Goal: Task Accomplishment & Management: Manage account settings

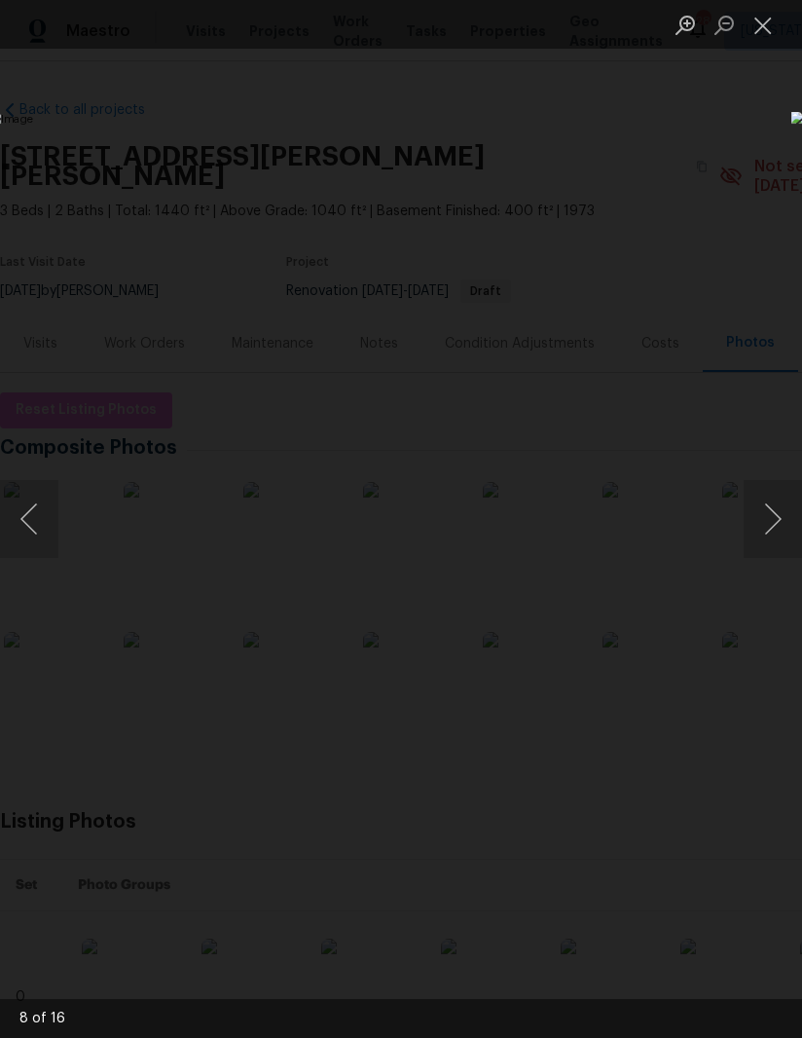
scroll to position [4, 48]
click at [758, 26] on button "Close lightbox" at bounding box center [763, 25] width 39 height 34
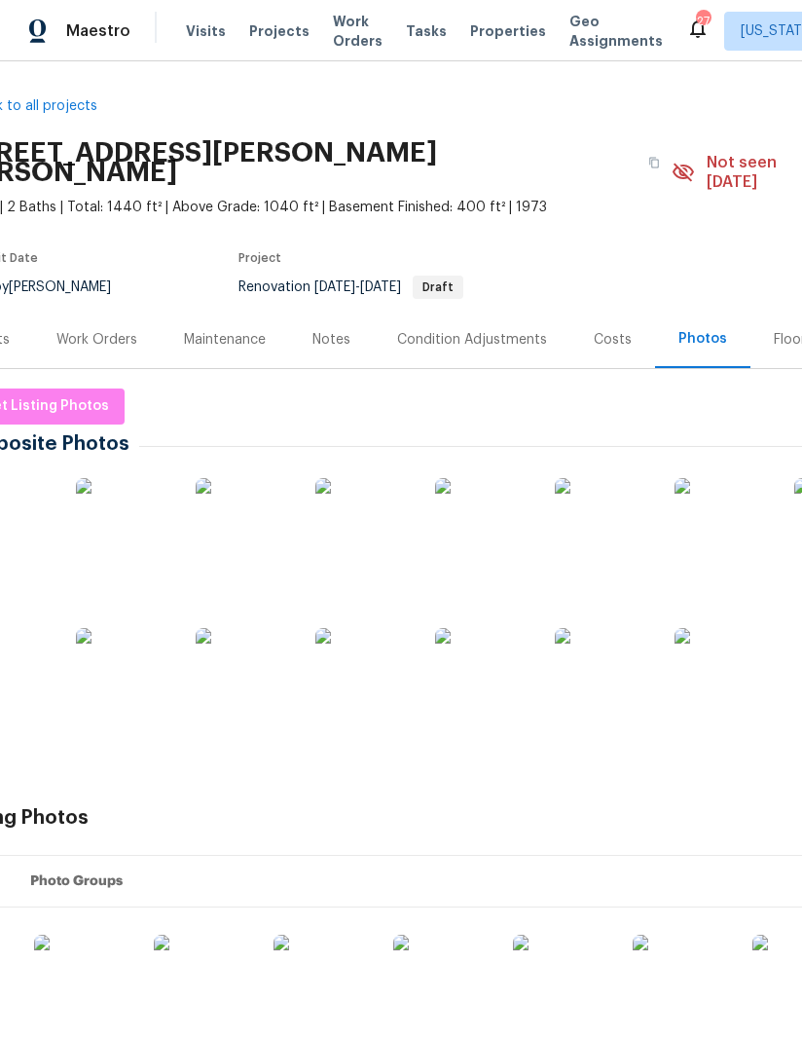
click at [99, 330] on div "Work Orders" at bounding box center [96, 339] width 81 height 19
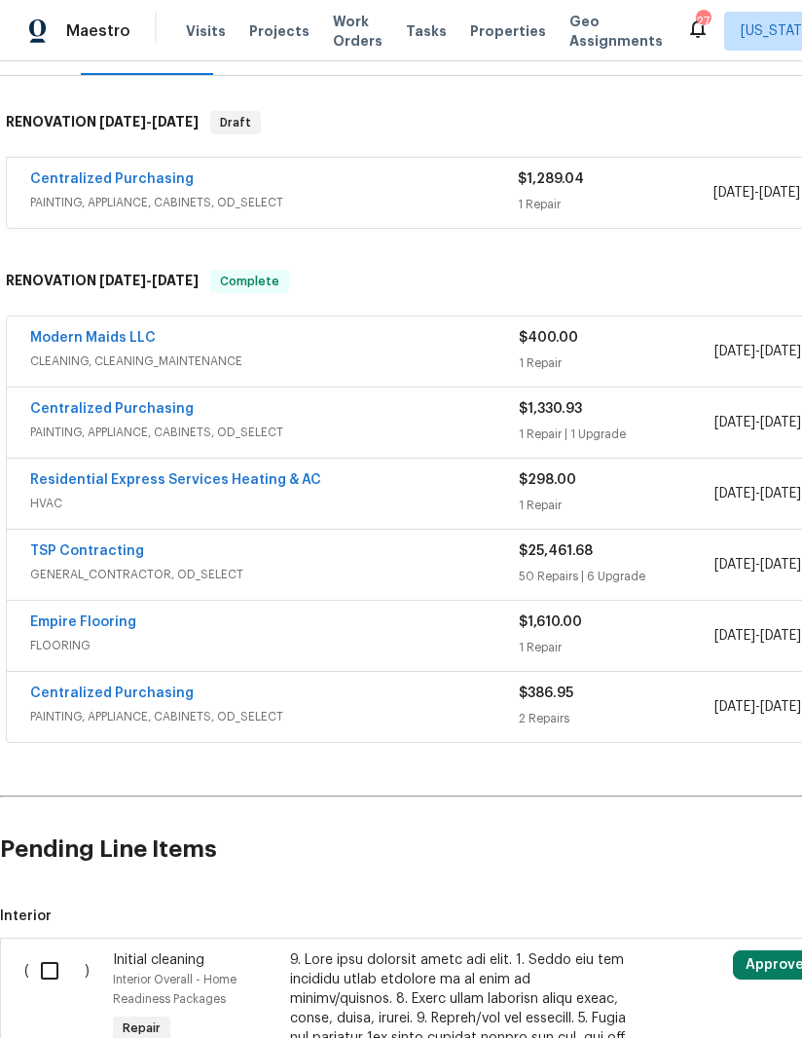
scroll to position [297, 0]
click at [60, 331] on link "Modern Maids LLC" at bounding box center [93, 338] width 126 height 14
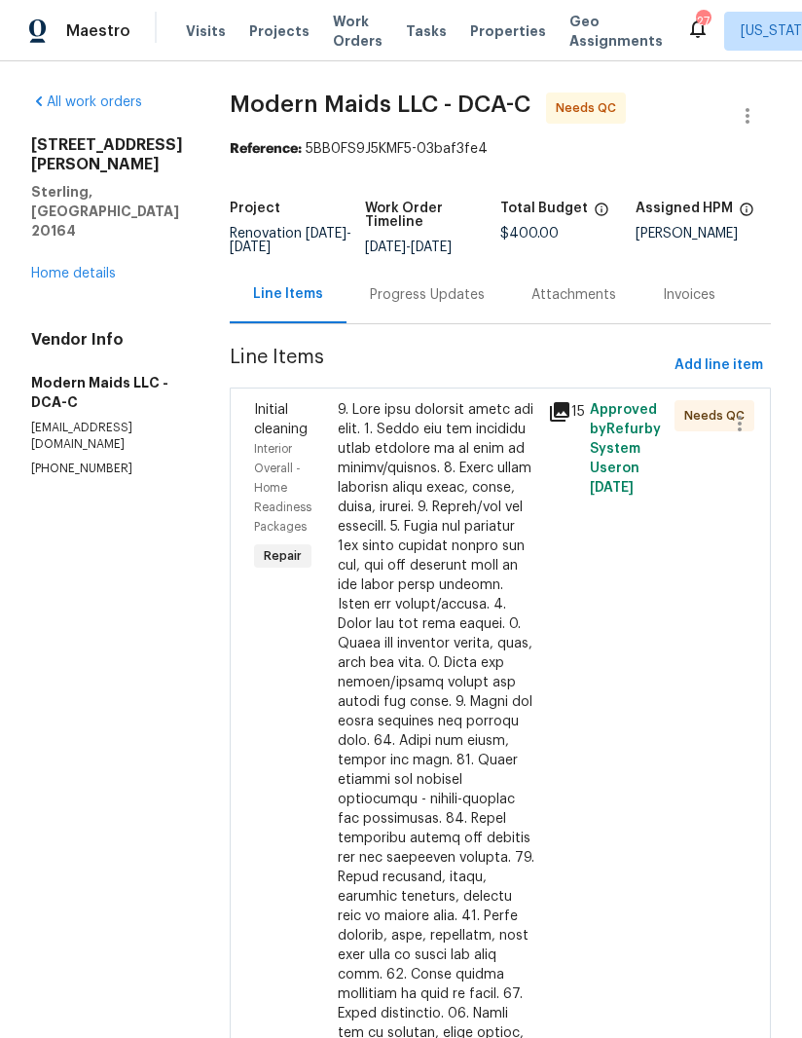
click at [563, 422] on icon at bounding box center [559, 411] width 19 height 19
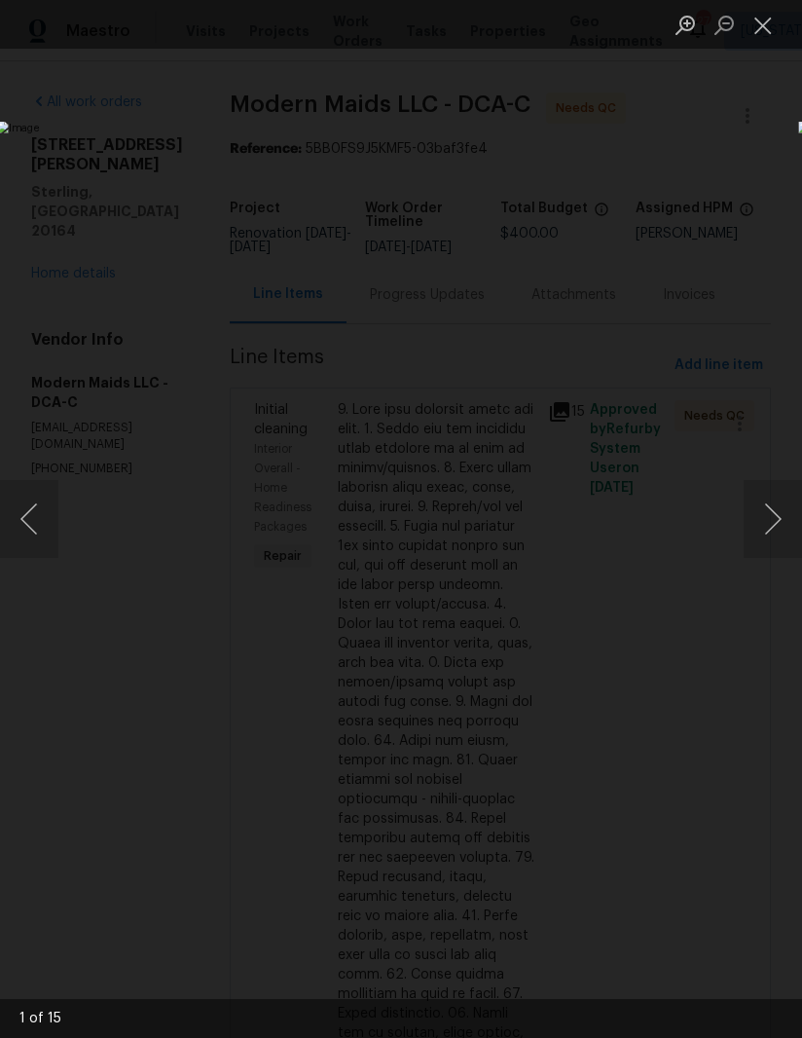
click at [762, 528] on button "Next image" at bounding box center [773, 519] width 58 height 78
click at [767, 536] on button "Next image" at bounding box center [773, 519] width 58 height 78
click at [762, 544] on button "Next image" at bounding box center [773, 519] width 58 height 78
click at [760, 541] on button "Next image" at bounding box center [773, 519] width 58 height 78
click at [758, 531] on button "Next image" at bounding box center [773, 519] width 58 height 78
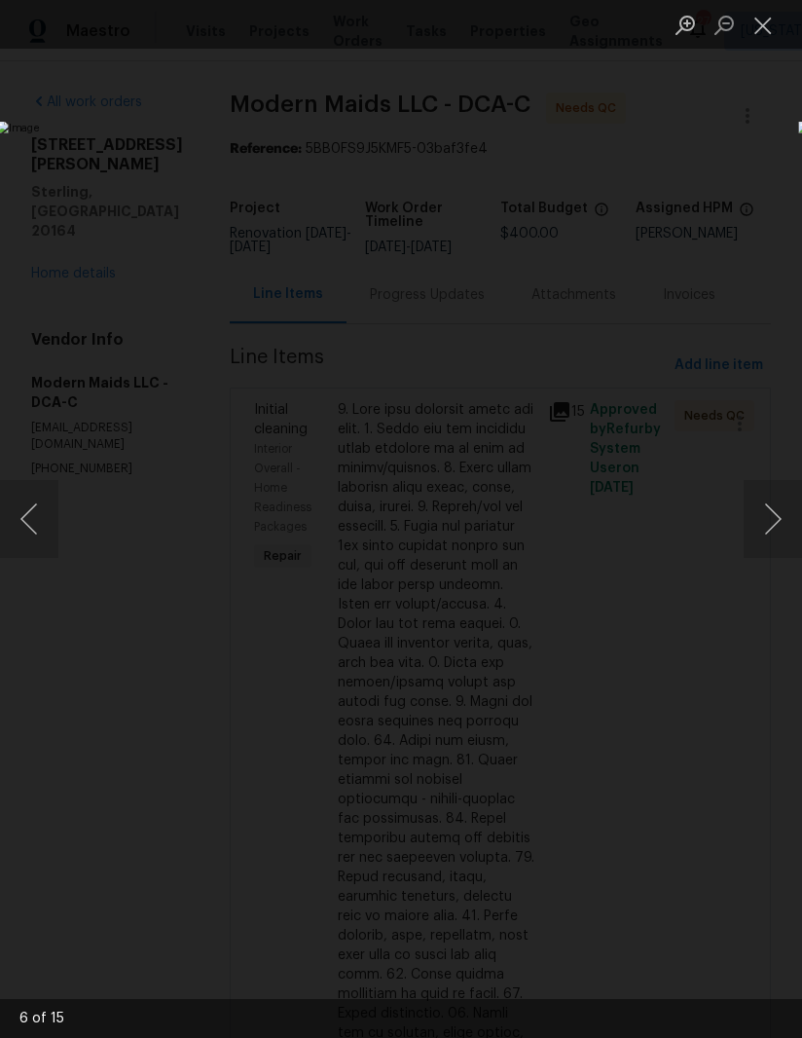
click at [764, 526] on button "Next image" at bounding box center [773, 519] width 58 height 78
click at [763, 532] on button "Next image" at bounding box center [773, 519] width 58 height 78
click at [765, 533] on button "Next image" at bounding box center [773, 519] width 58 height 78
click at [762, 531] on button "Next image" at bounding box center [773, 519] width 58 height 78
click at [764, 530] on button "Next image" at bounding box center [773, 519] width 58 height 78
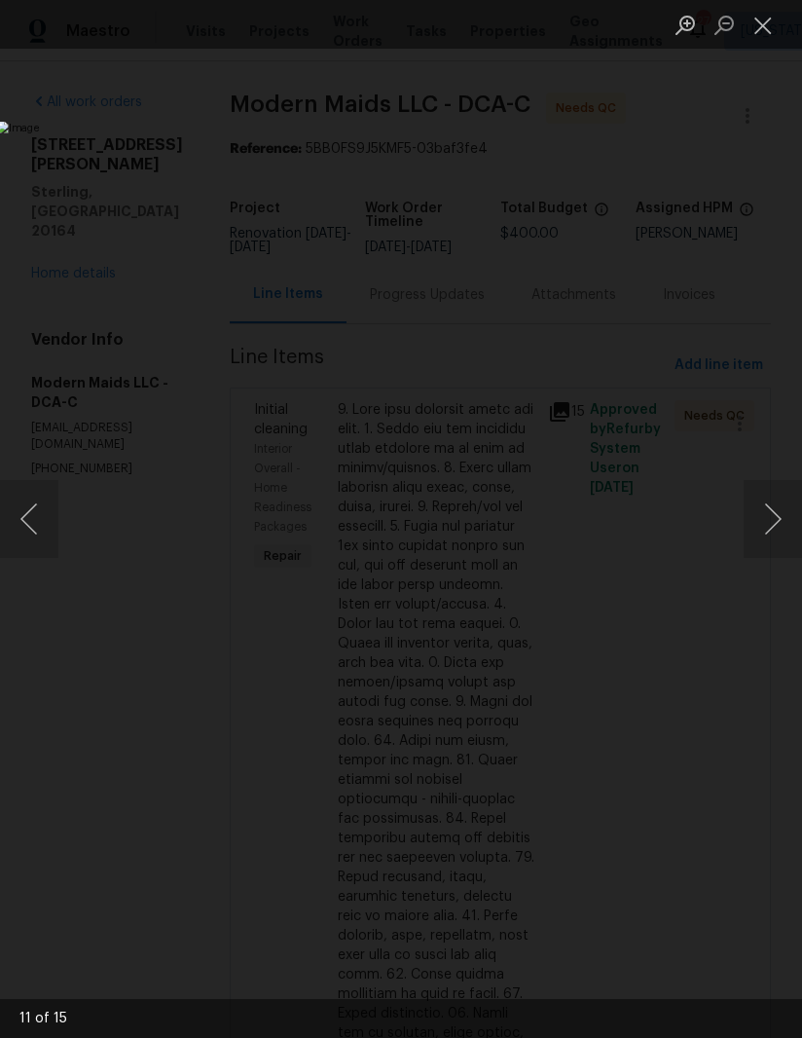
click at [764, 529] on button "Next image" at bounding box center [773, 519] width 58 height 78
click at [761, 531] on button "Next image" at bounding box center [773, 519] width 58 height 78
click at [758, 526] on button "Next image" at bounding box center [773, 519] width 58 height 78
click at [764, 527] on button "Next image" at bounding box center [773, 519] width 58 height 78
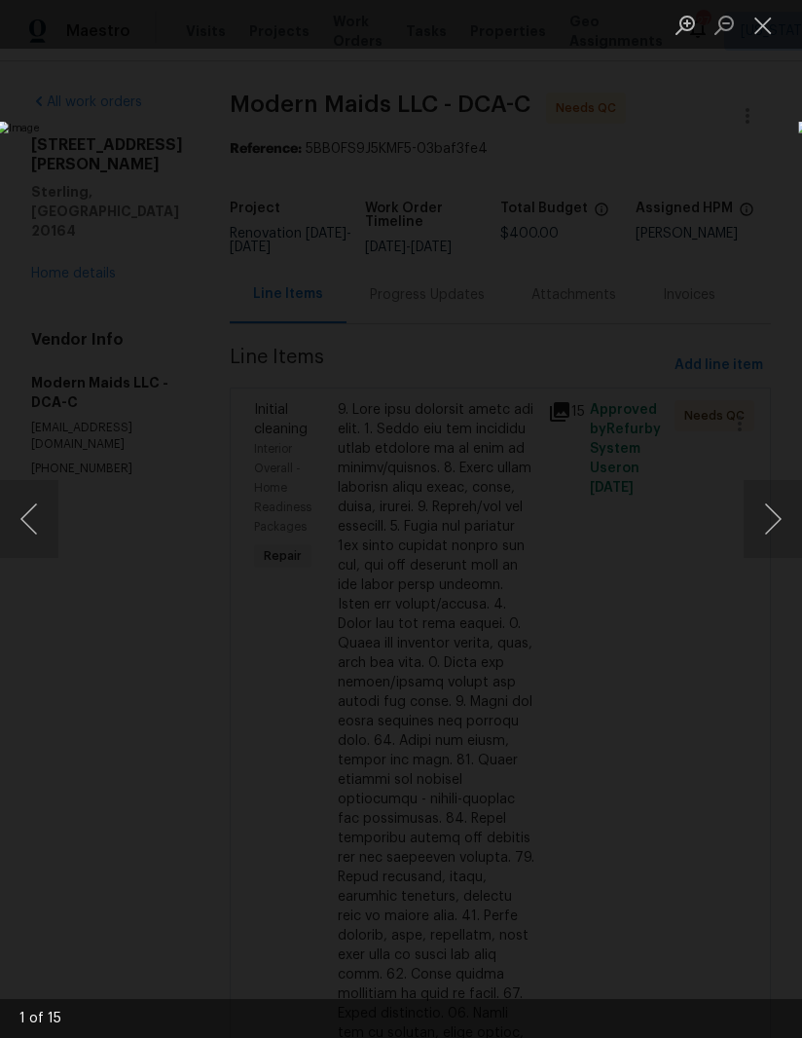
click at [761, 527] on button "Next image" at bounding box center [773, 519] width 58 height 78
click at [761, 526] on button "Next image" at bounding box center [773, 519] width 58 height 78
click at [762, 521] on button "Next image" at bounding box center [773, 519] width 58 height 78
click at [761, 19] on button "Close lightbox" at bounding box center [763, 25] width 39 height 34
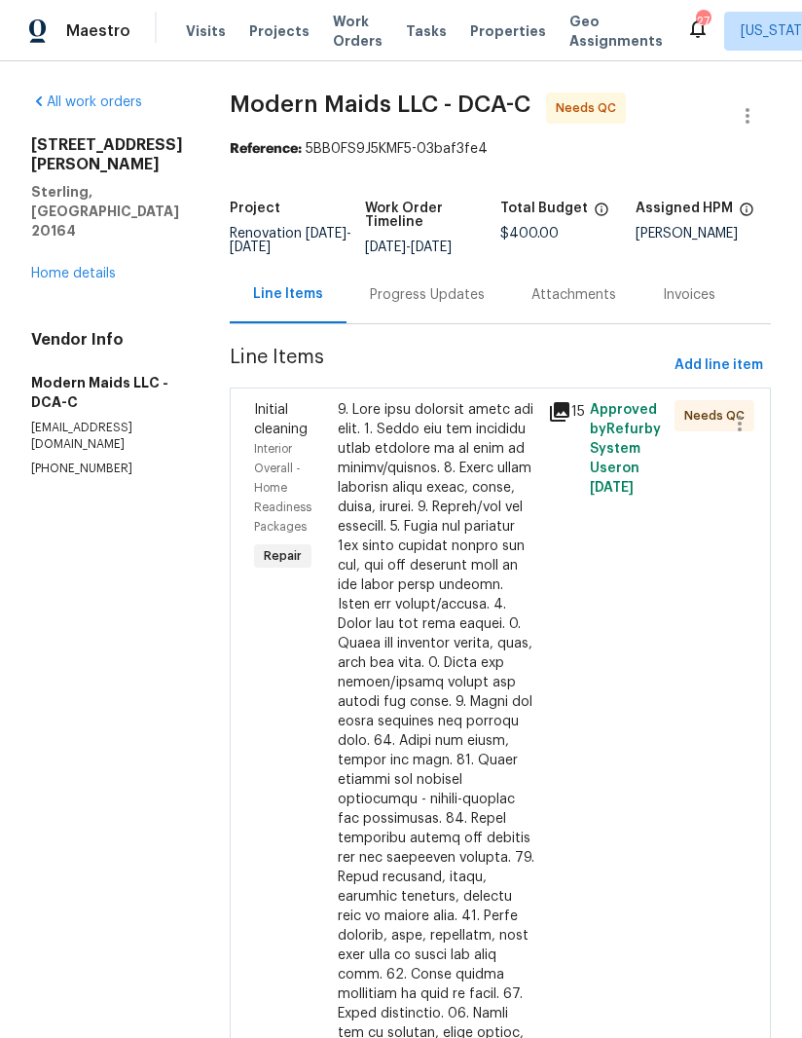
click at [452, 618] on div at bounding box center [437, 867] width 199 height 935
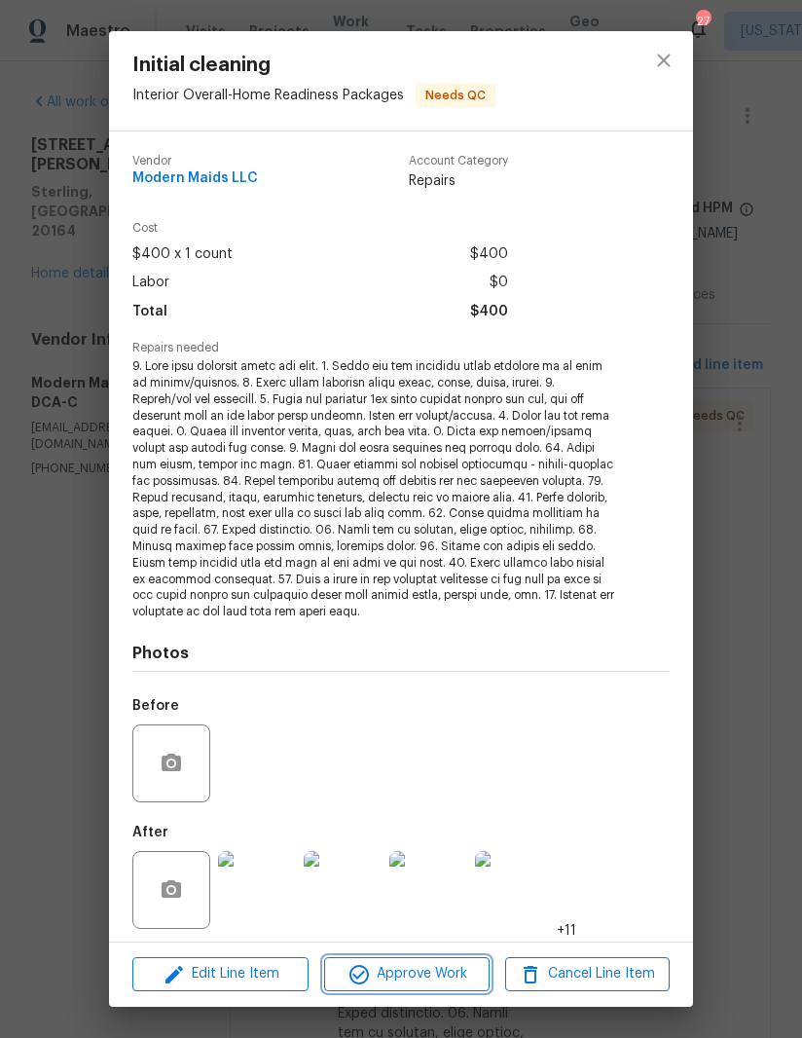
click at [428, 959] on button "Approve Work" at bounding box center [406, 974] width 165 height 34
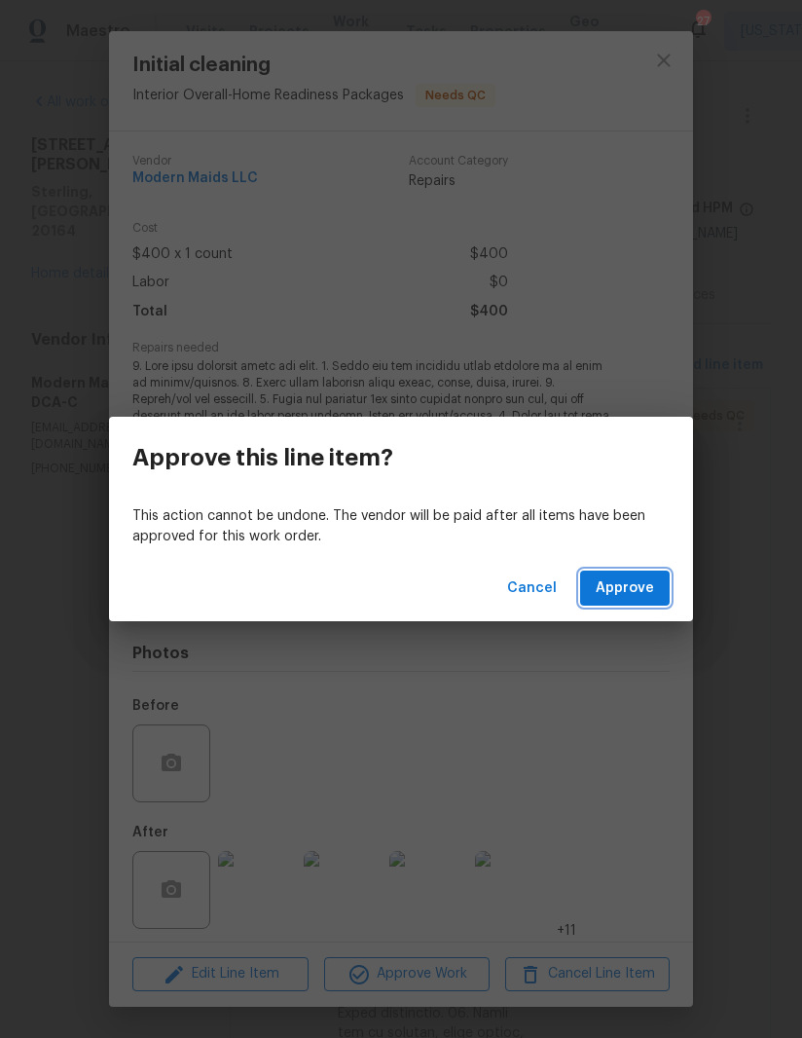
click at [625, 582] on span "Approve" at bounding box center [625, 588] width 58 height 24
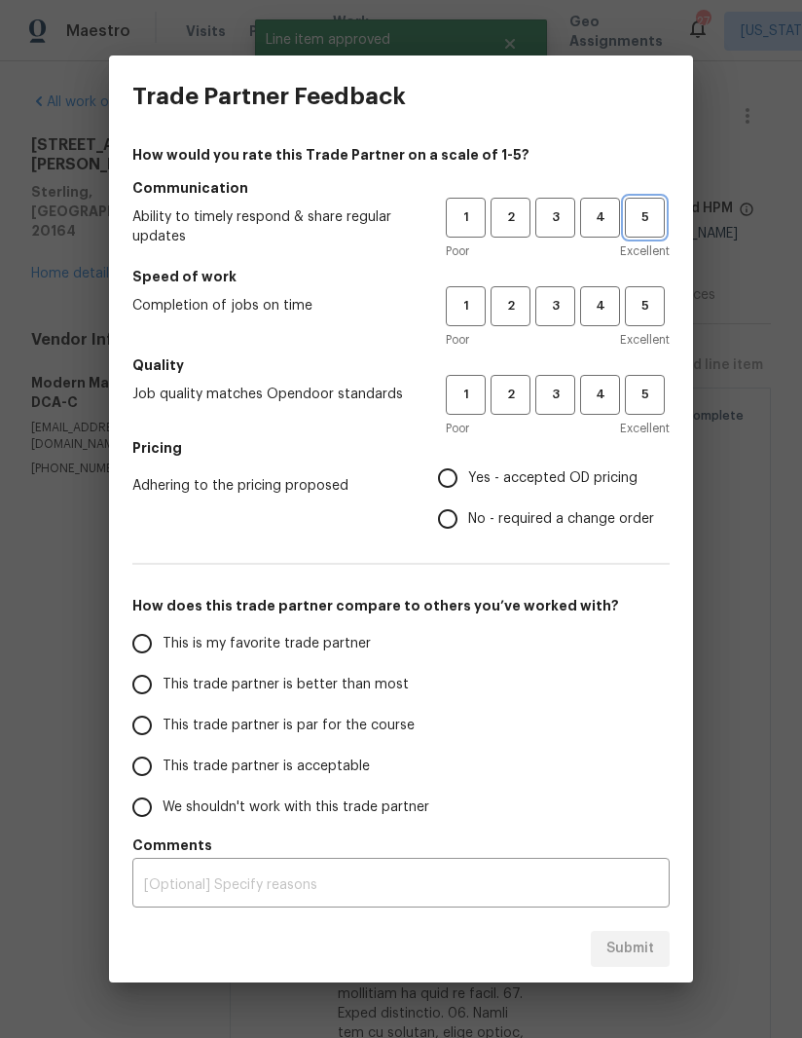
click at [642, 238] on button "5" at bounding box center [645, 218] width 40 height 40
click at [637, 305] on span "5" at bounding box center [645, 306] width 36 height 22
click at [648, 389] on span "5" at bounding box center [645, 395] width 36 height 22
click at [437, 467] on input "Yes - accepted OD pricing" at bounding box center [447, 478] width 41 height 41
radio input "true"
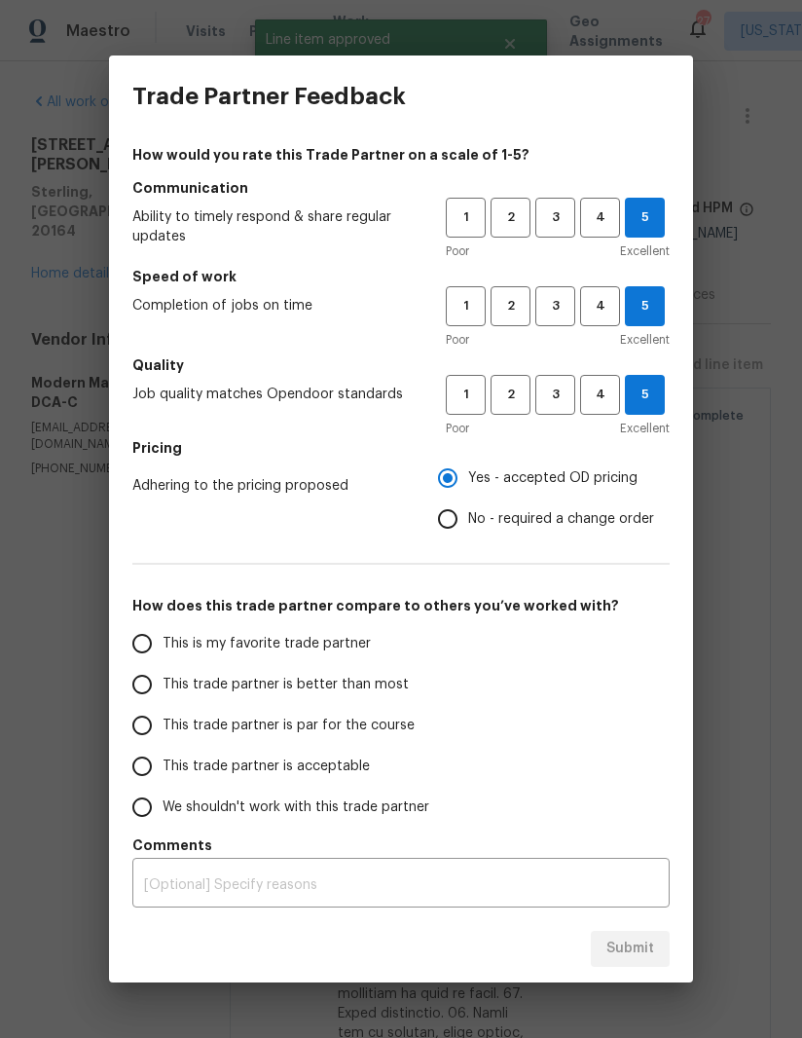
click at [611, 248] on div "Poor Excellent" at bounding box center [558, 250] width 224 height 19
click at [596, 306] on span "4" at bounding box center [600, 306] width 36 height 22
click at [595, 377] on button "4" at bounding box center [600, 395] width 40 height 40
click at [595, 223] on span "4" at bounding box center [600, 217] width 36 height 22
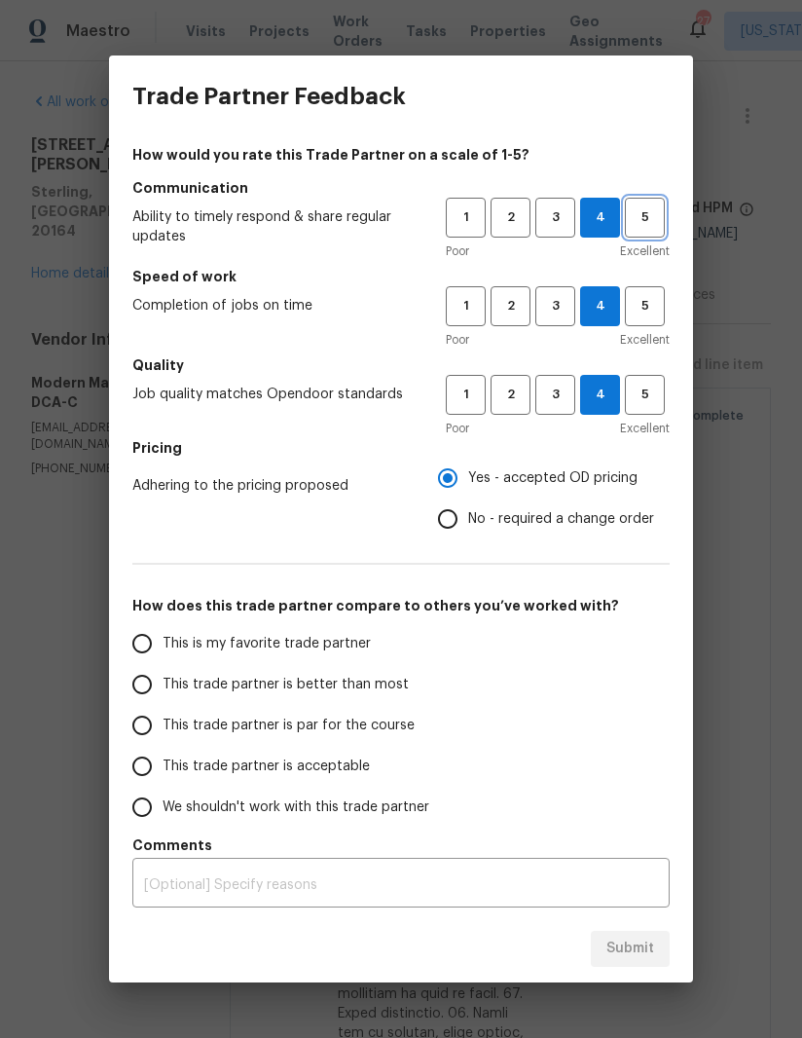
click at [637, 214] on span "5" at bounding box center [645, 217] width 36 height 22
click at [593, 224] on span "4" at bounding box center [600, 217] width 36 height 22
click at [138, 680] on input "This trade partner is better than most" at bounding box center [142, 684] width 41 height 41
click at [638, 941] on span "Submit" at bounding box center [631, 949] width 48 height 24
radio input "true"
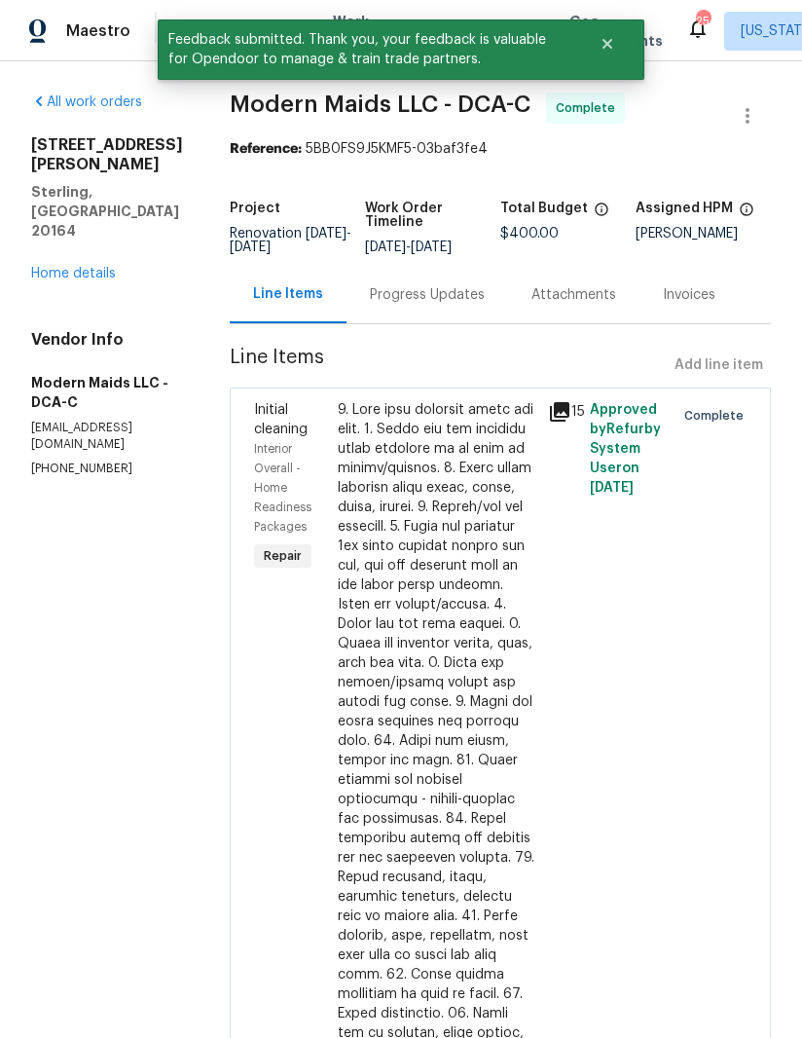
click at [47, 267] on link "Home details" at bounding box center [73, 274] width 85 height 14
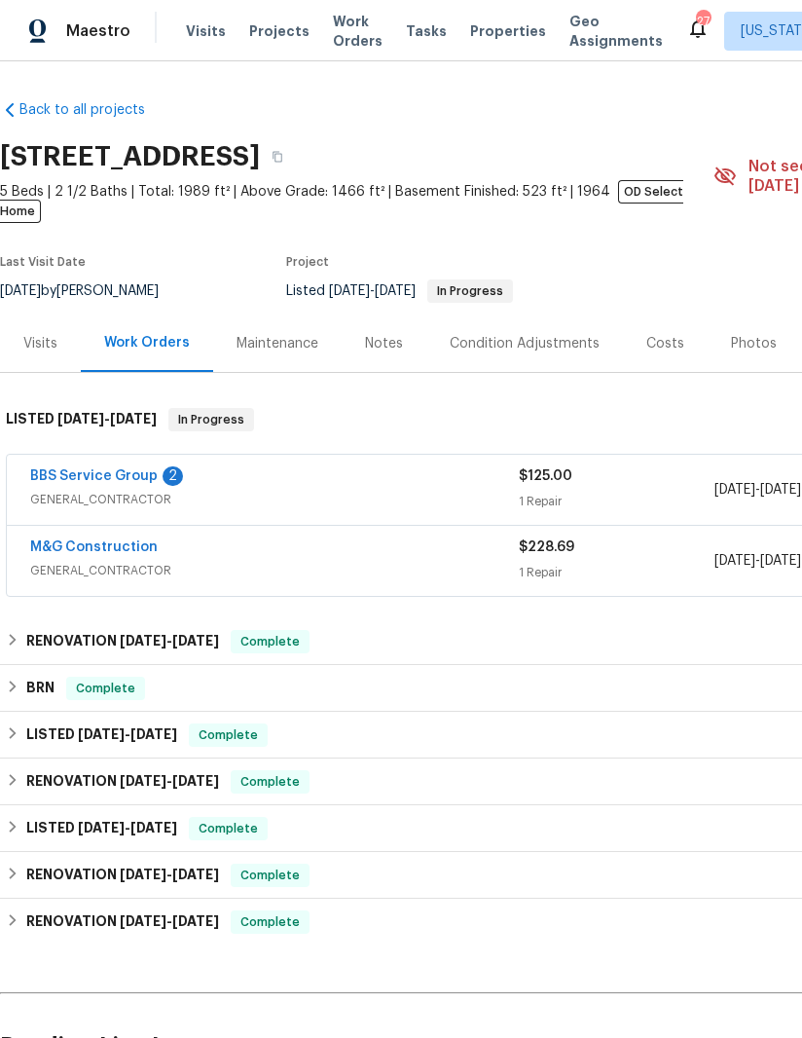
click at [127, 469] on link "BBS Service Group" at bounding box center [94, 476] width 128 height 14
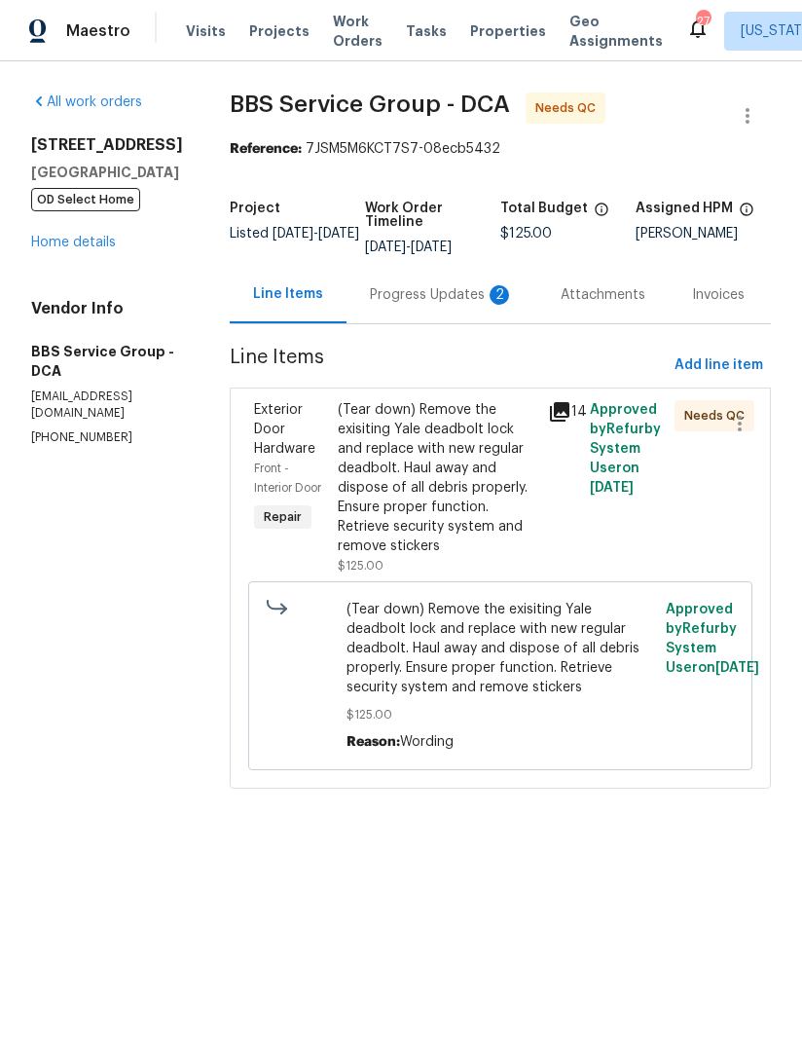
click at [417, 304] on div "Progress Updates 2" at bounding box center [442, 294] width 144 height 19
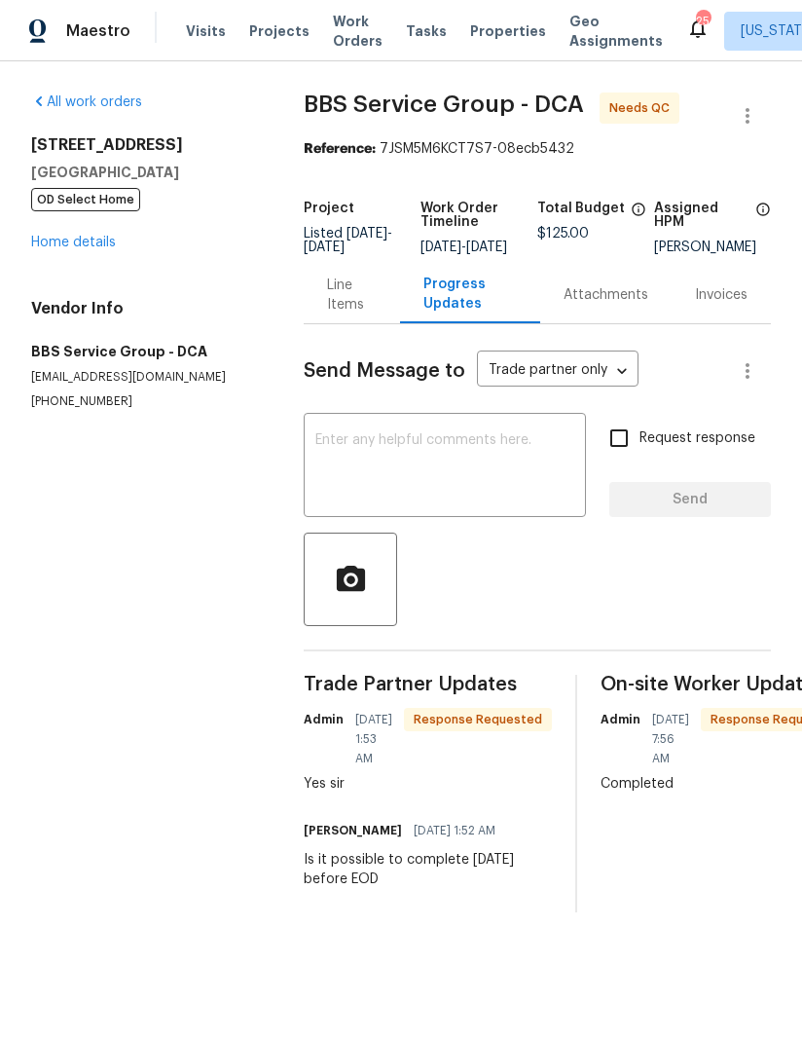
click at [340, 314] on div "Line Items" at bounding box center [352, 295] width 50 height 39
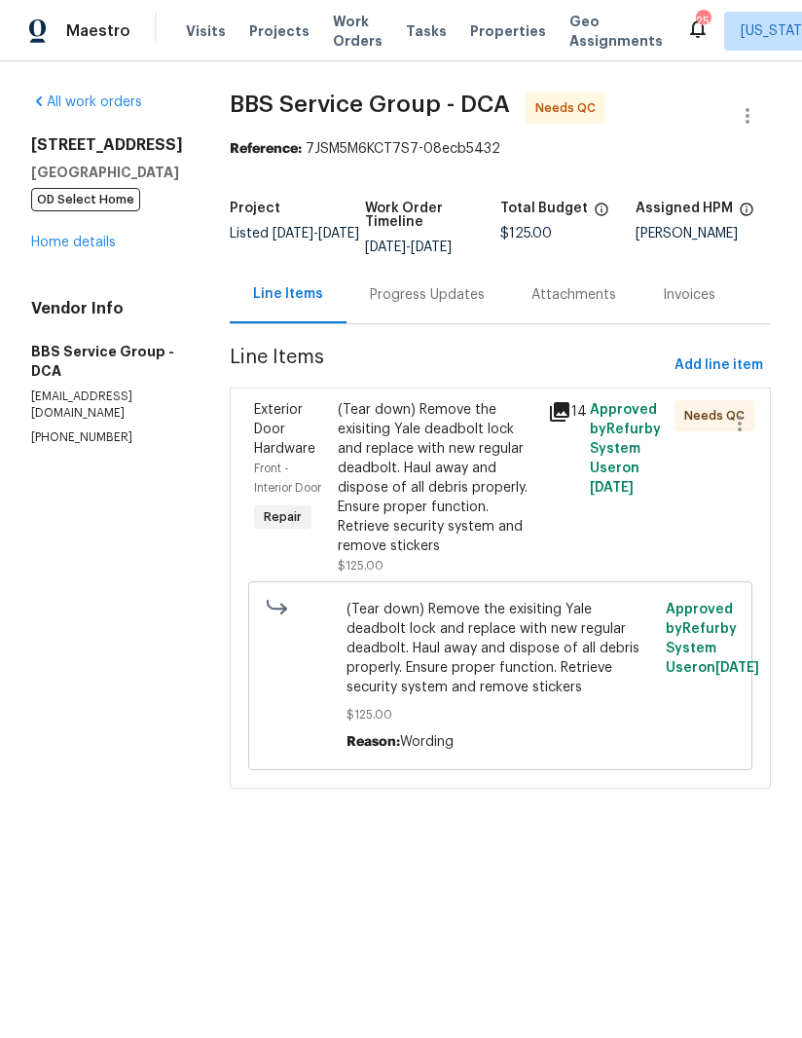
click at [412, 476] on div "(Tear down) Remove the exisiting Yale deadbolt lock and replace with new regula…" at bounding box center [437, 478] width 199 height 156
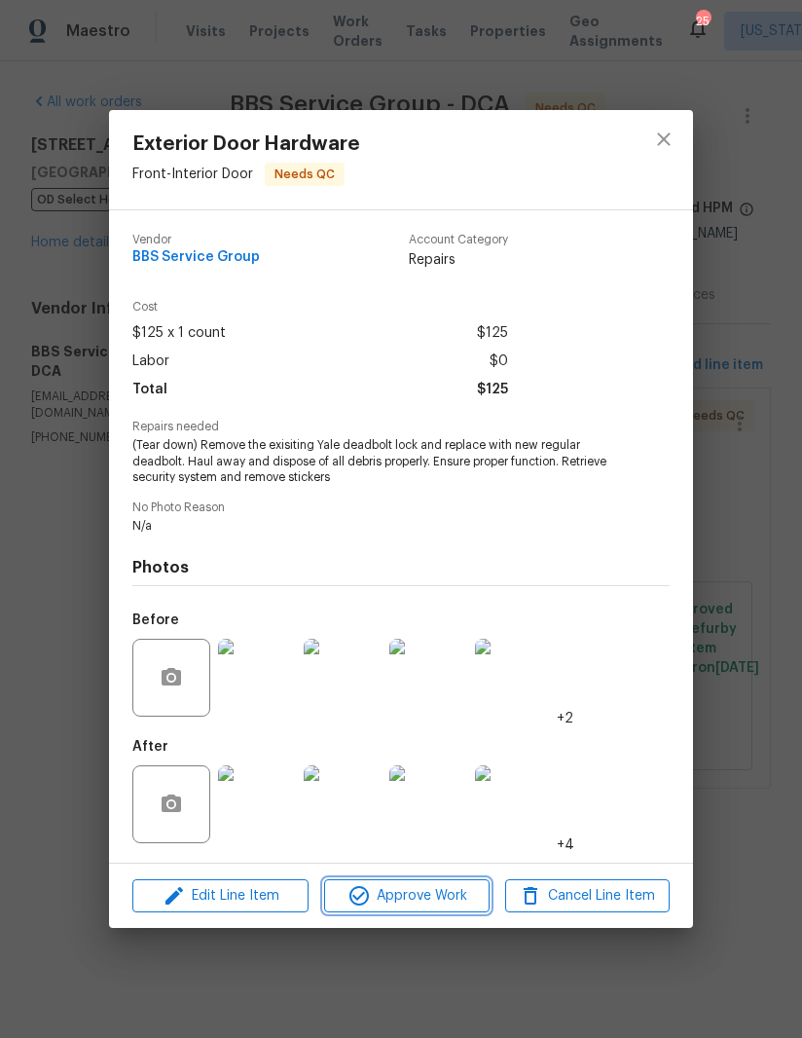
click at [418, 894] on span "Approve Work" at bounding box center [406, 896] width 153 height 24
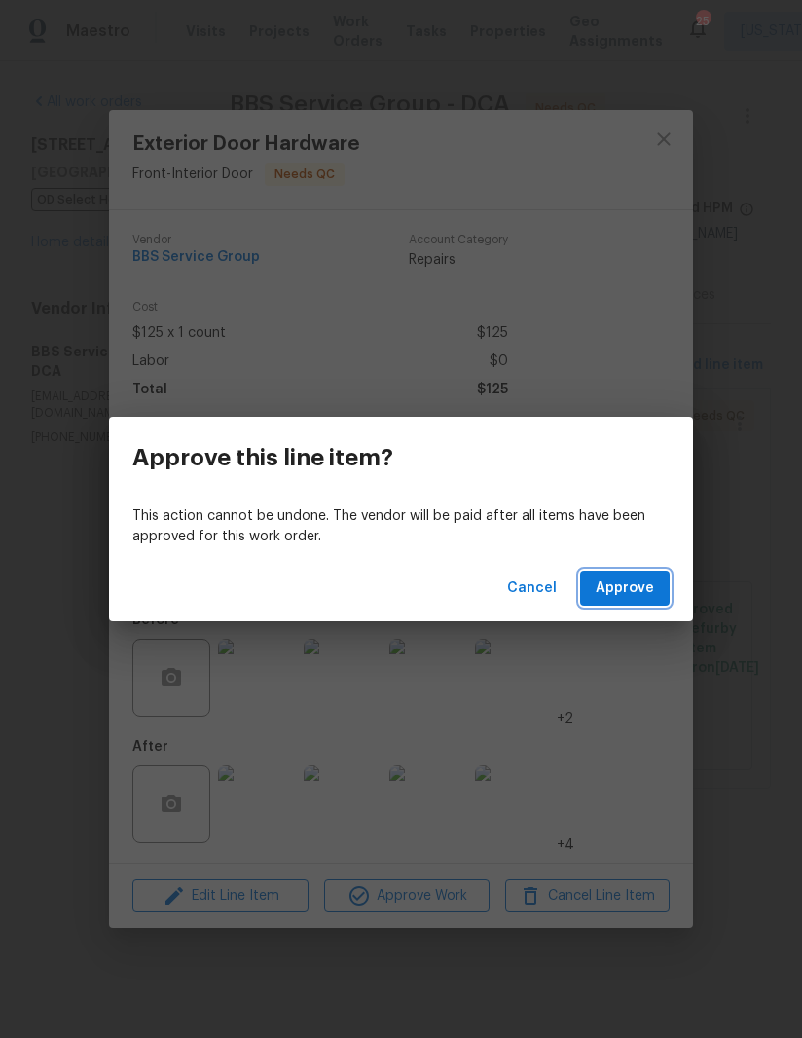
click at [660, 572] on button "Approve" at bounding box center [625, 589] width 90 height 36
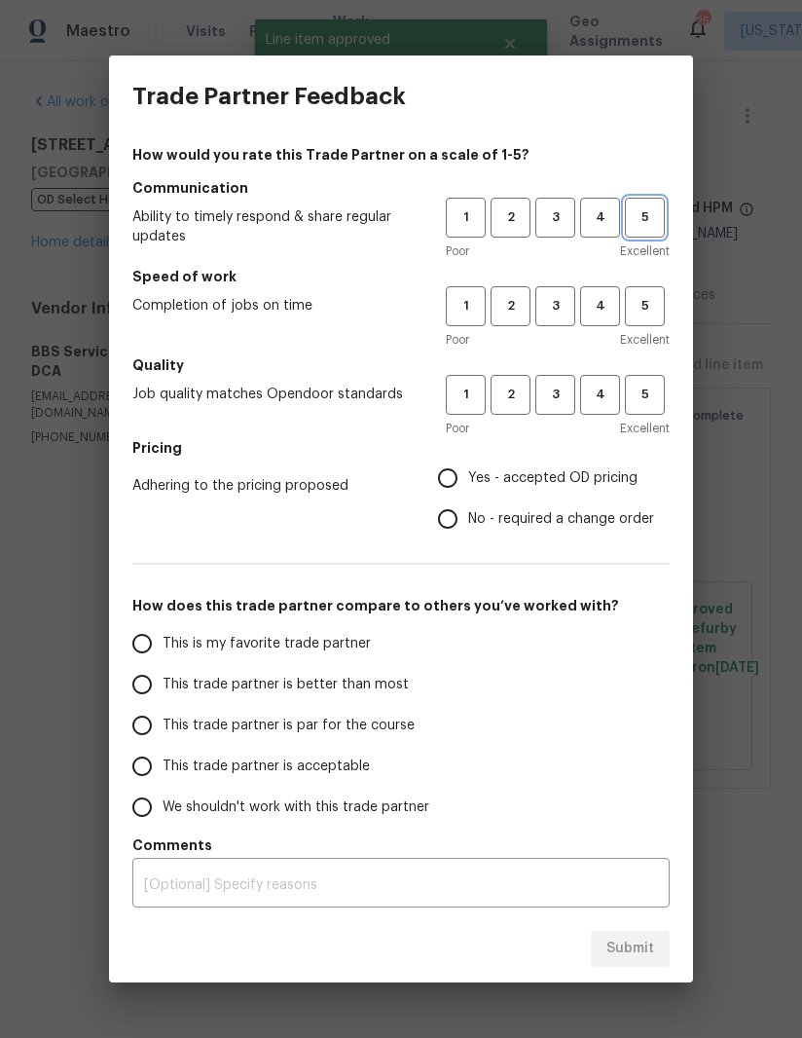
click at [655, 222] on span "5" at bounding box center [645, 217] width 36 height 22
click at [657, 325] on button "5" at bounding box center [645, 306] width 40 height 40
click at [650, 404] on span "5" at bounding box center [645, 395] width 36 height 22
click at [456, 467] on input "Yes - accepted OD pricing" at bounding box center [447, 478] width 41 height 41
radio input "true"
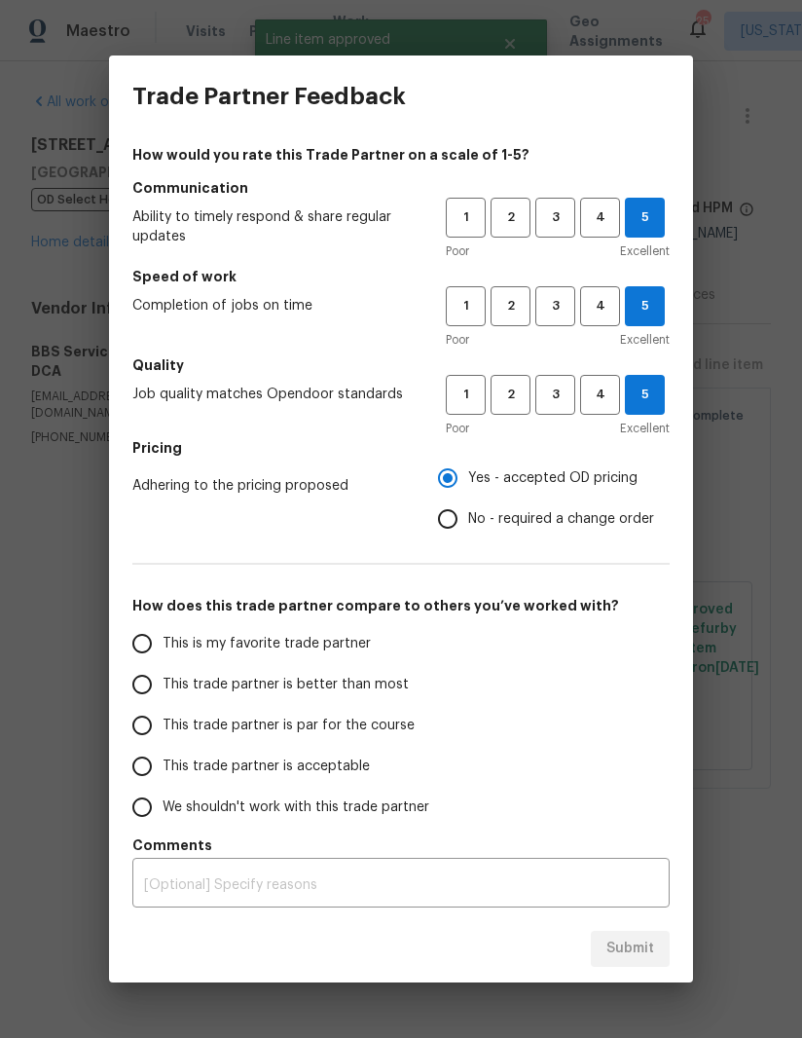
click at [131, 648] on input "This is my favorite trade partner" at bounding box center [142, 643] width 41 height 41
click at [642, 957] on span "Submit" at bounding box center [631, 949] width 48 height 24
radio input "true"
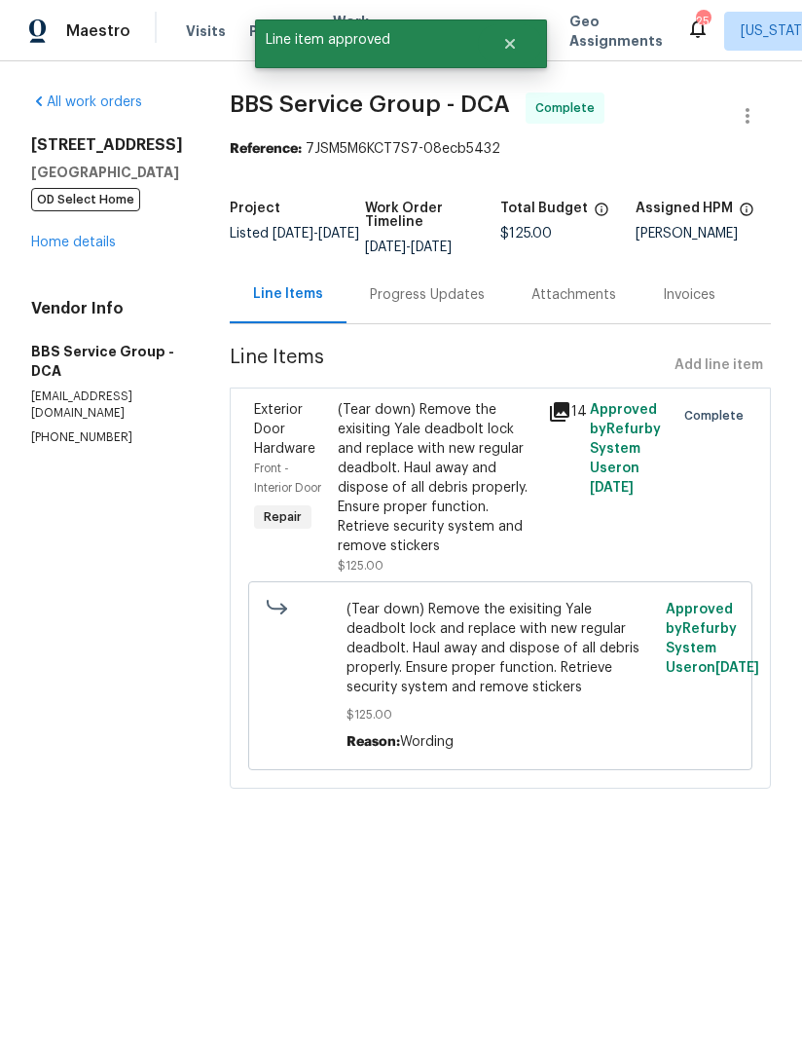
radio input "false"
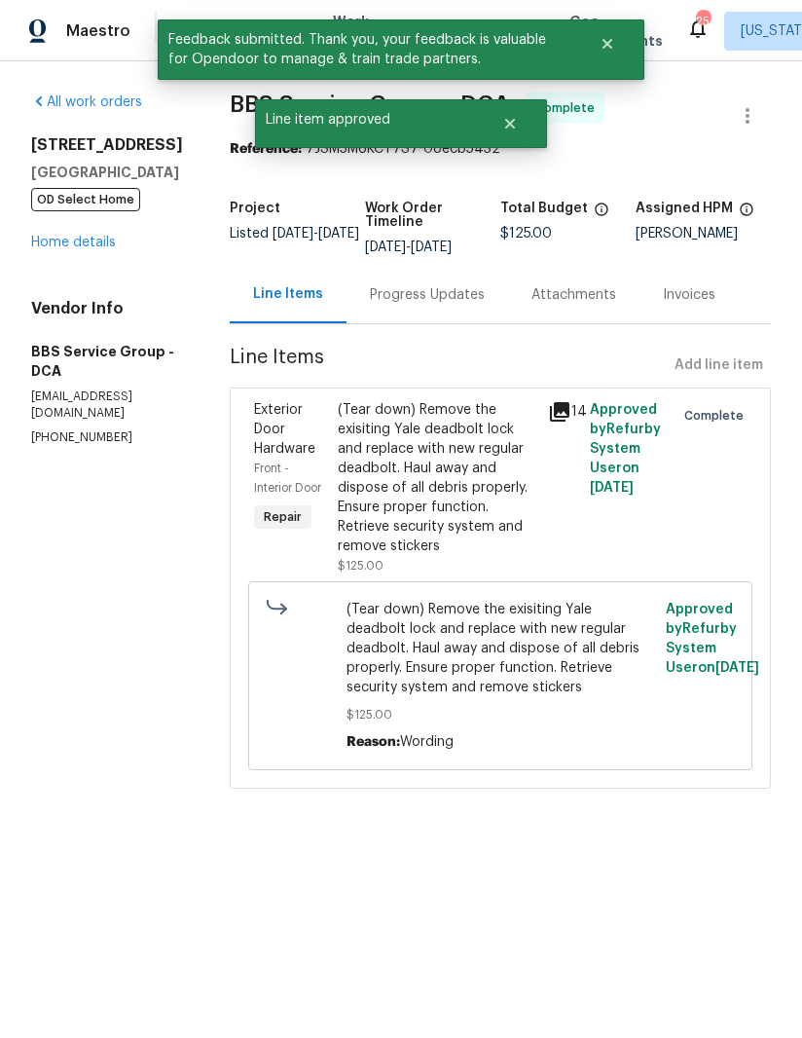
click at [64, 249] on link "Home details" at bounding box center [73, 243] width 85 height 14
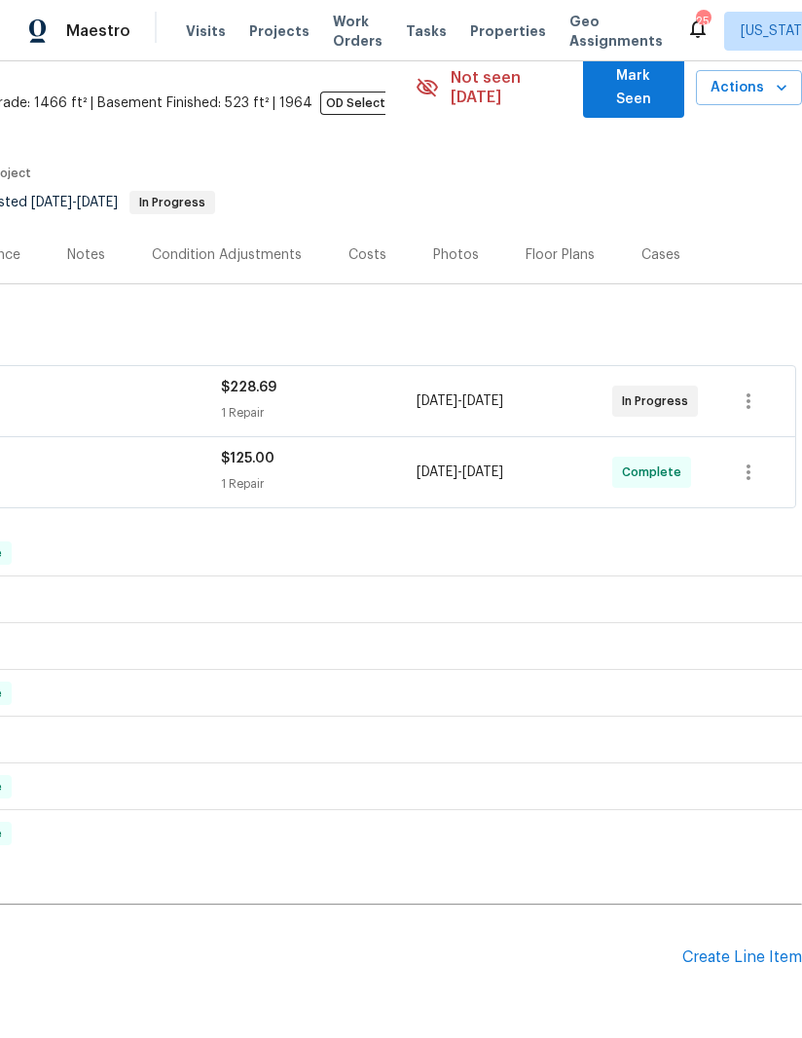
scroll to position [92, 298]
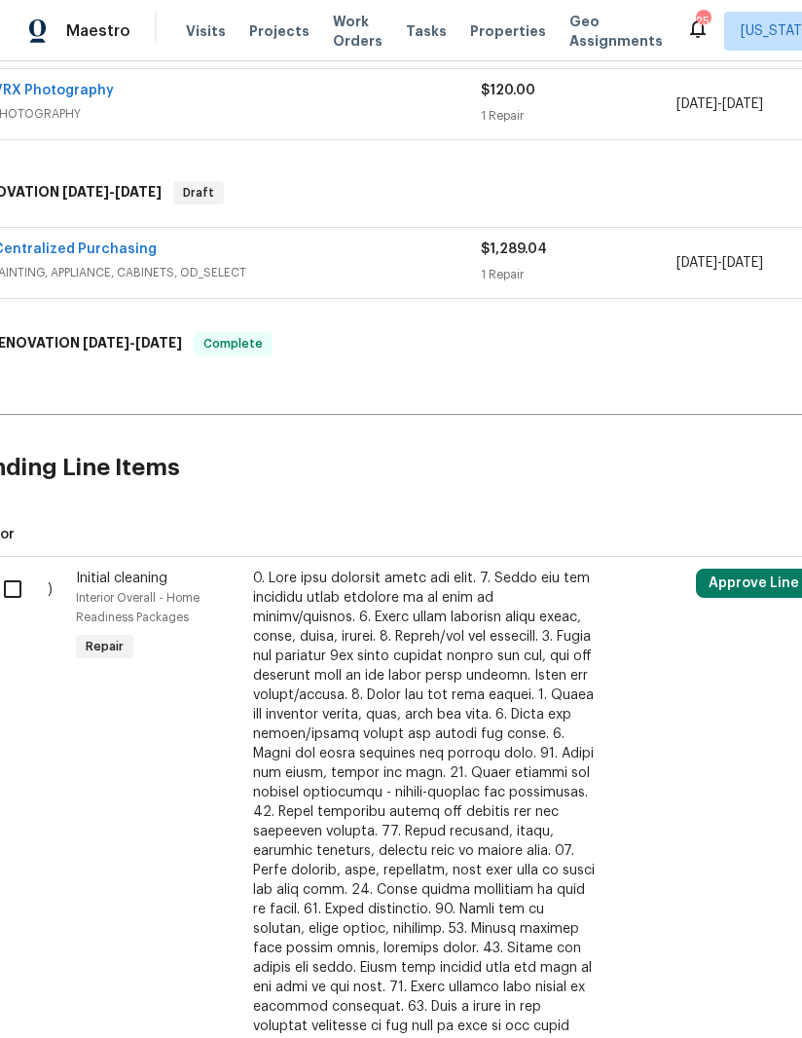
scroll to position [390, 37]
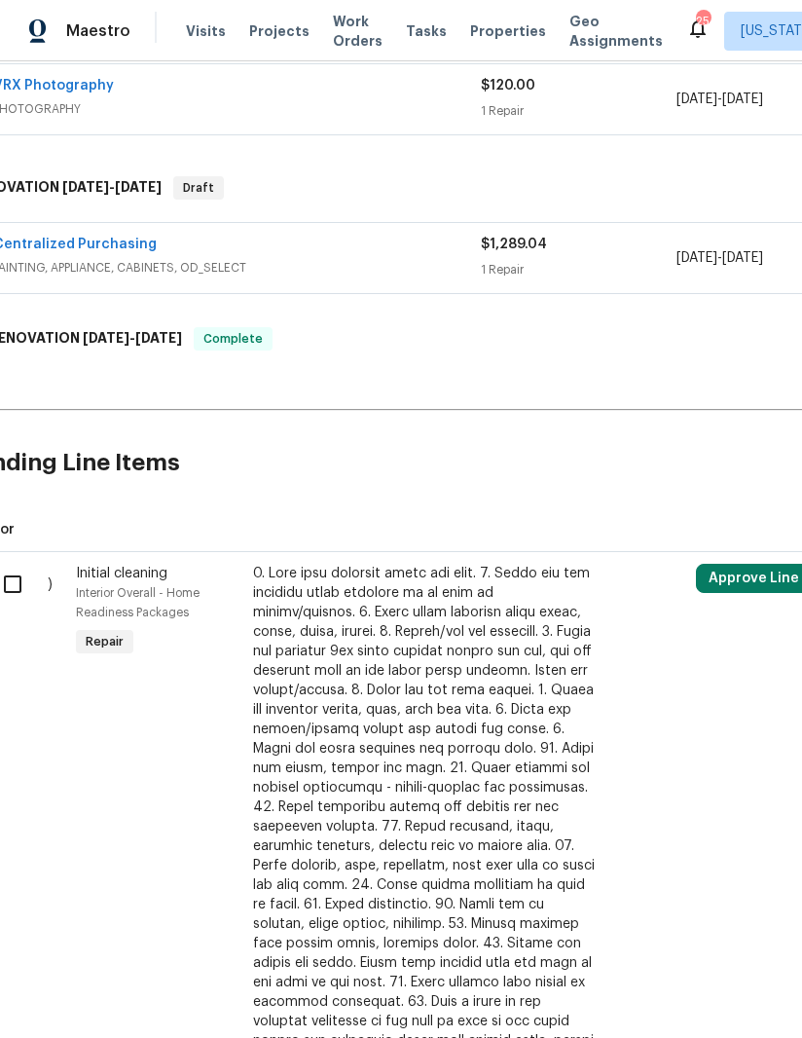
click at [4, 564] on input "checkbox" at bounding box center [19, 584] width 55 height 41
checkbox input "true"
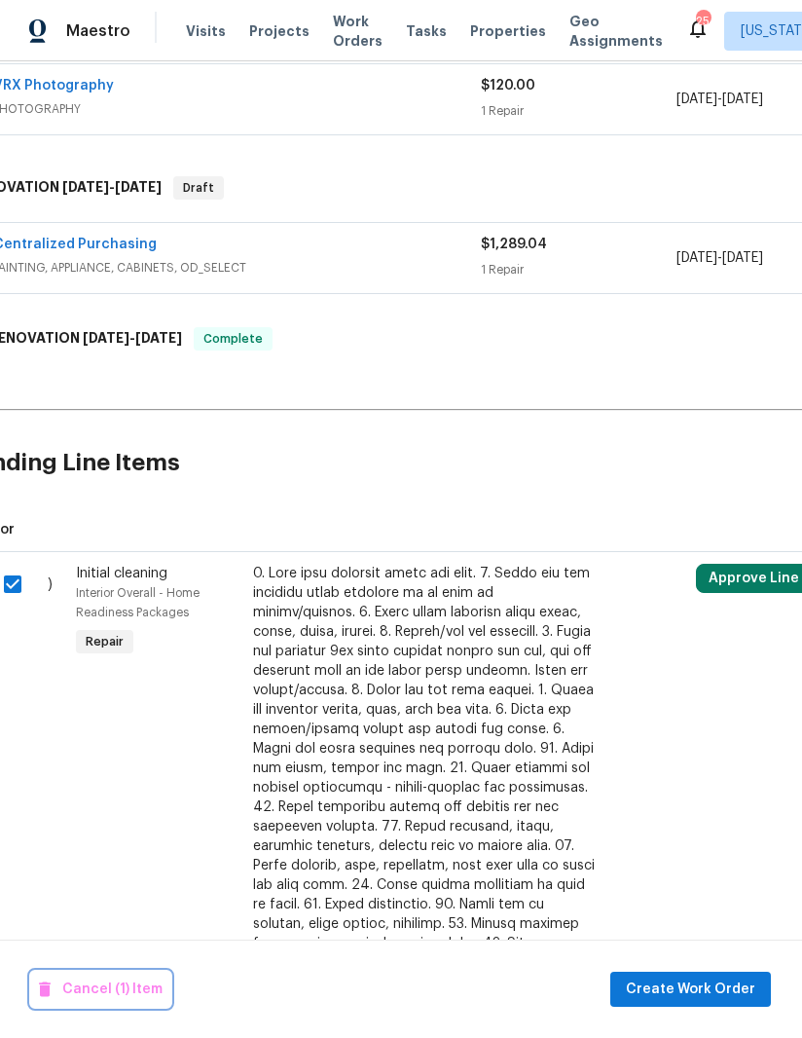
click at [111, 1000] on span "Cancel (1) Item" at bounding box center [101, 990] width 124 height 24
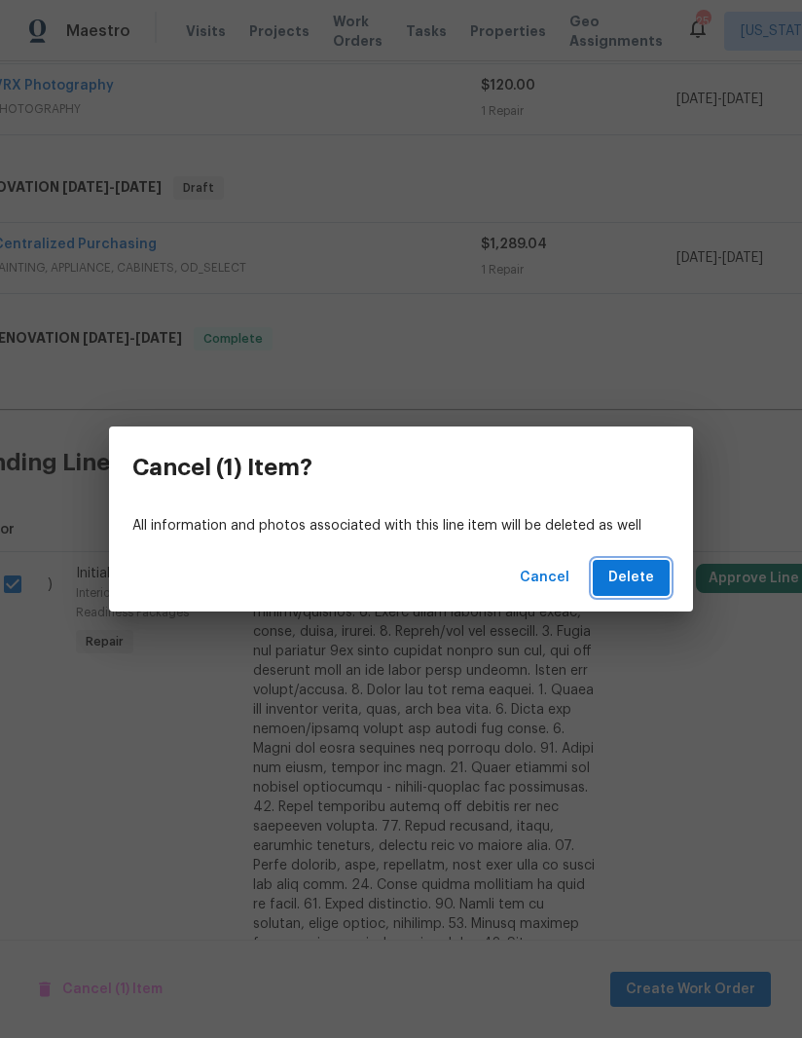
click at [627, 585] on span "Delete" at bounding box center [632, 578] width 46 height 24
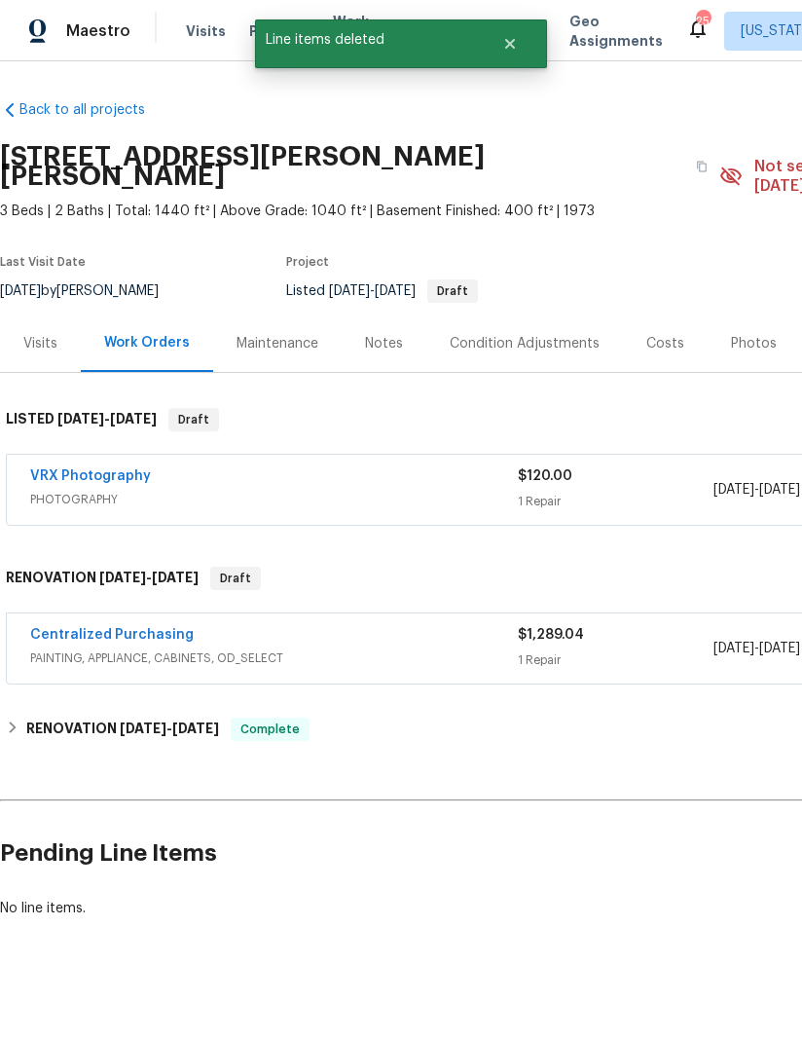
scroll to position [0, 0]
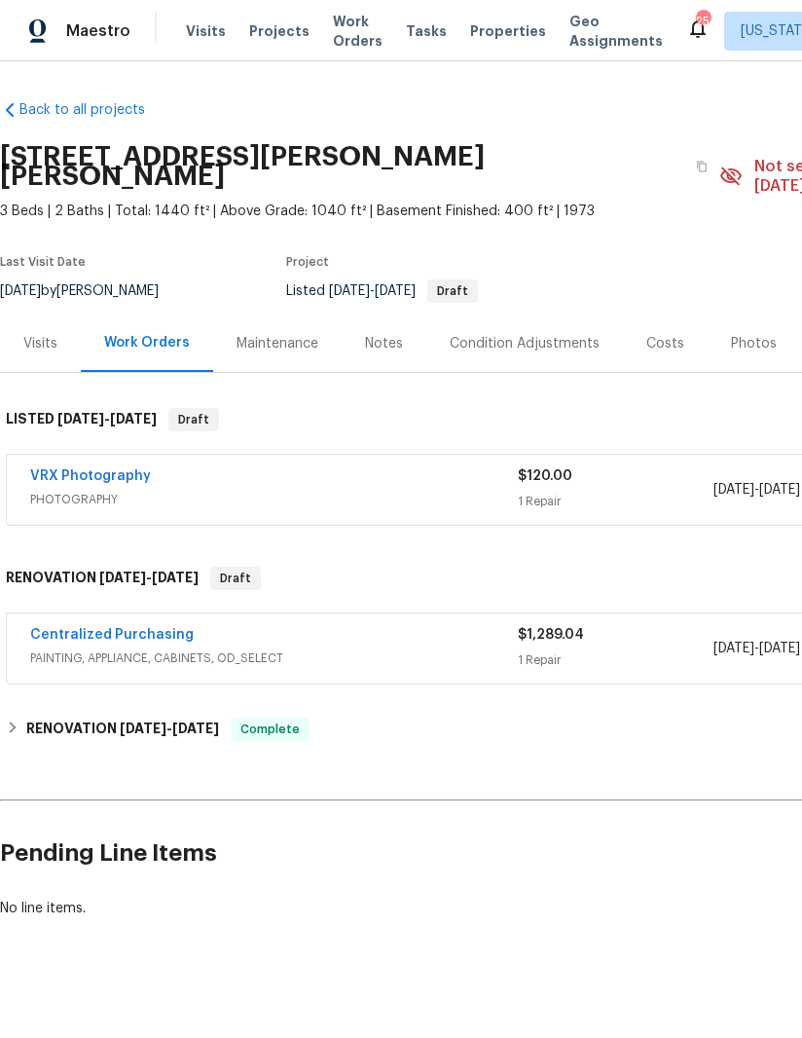
click at [742, 334] on div "Photos" at bounding box center [754, 343] width 46 height 19
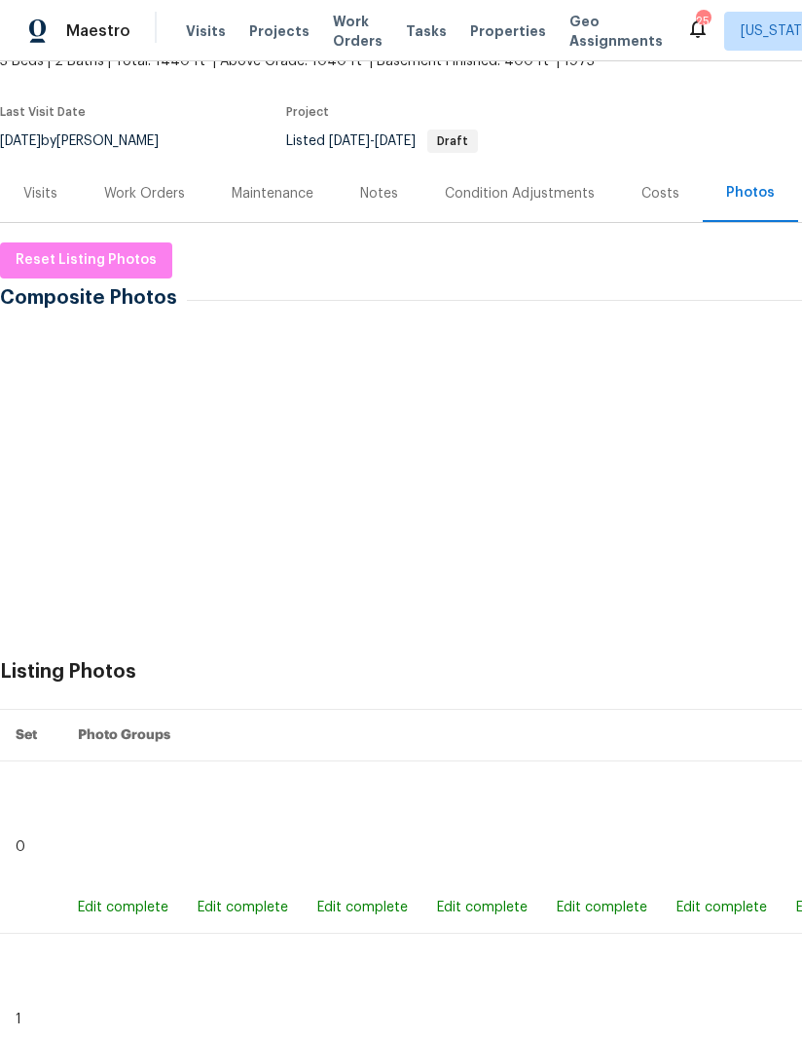
scroll to position [151, 0]
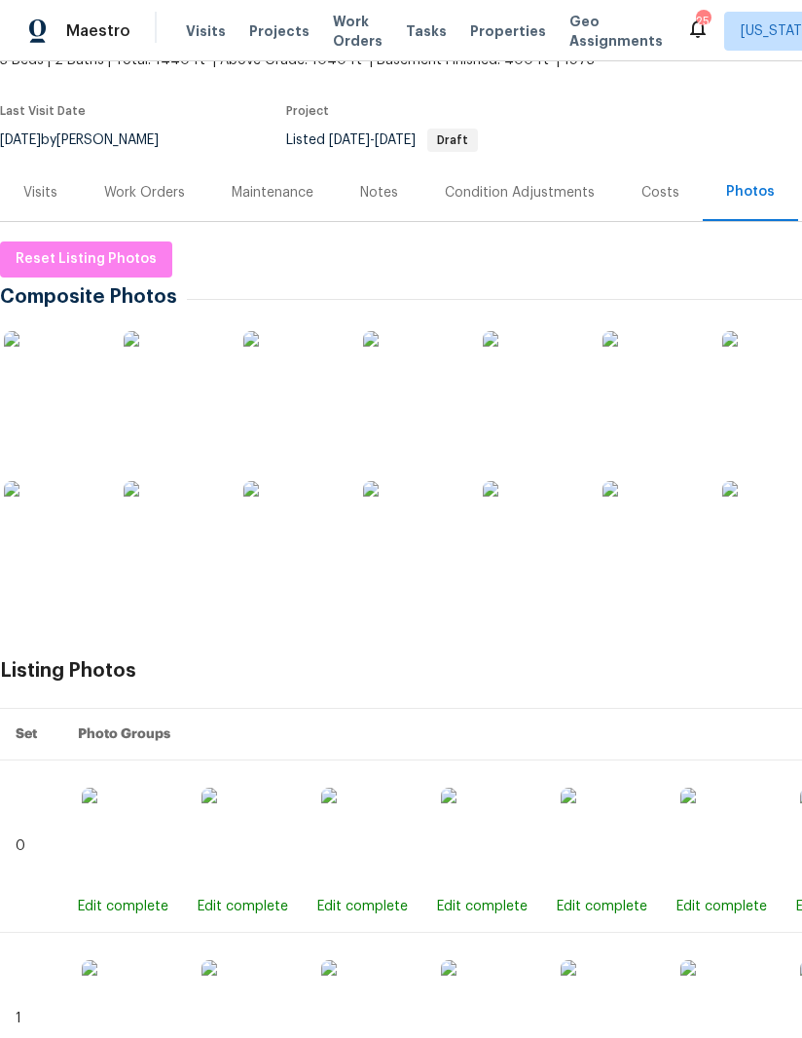
click at [162, 497] on img at bounding box center [172, 529] width 97 height 97
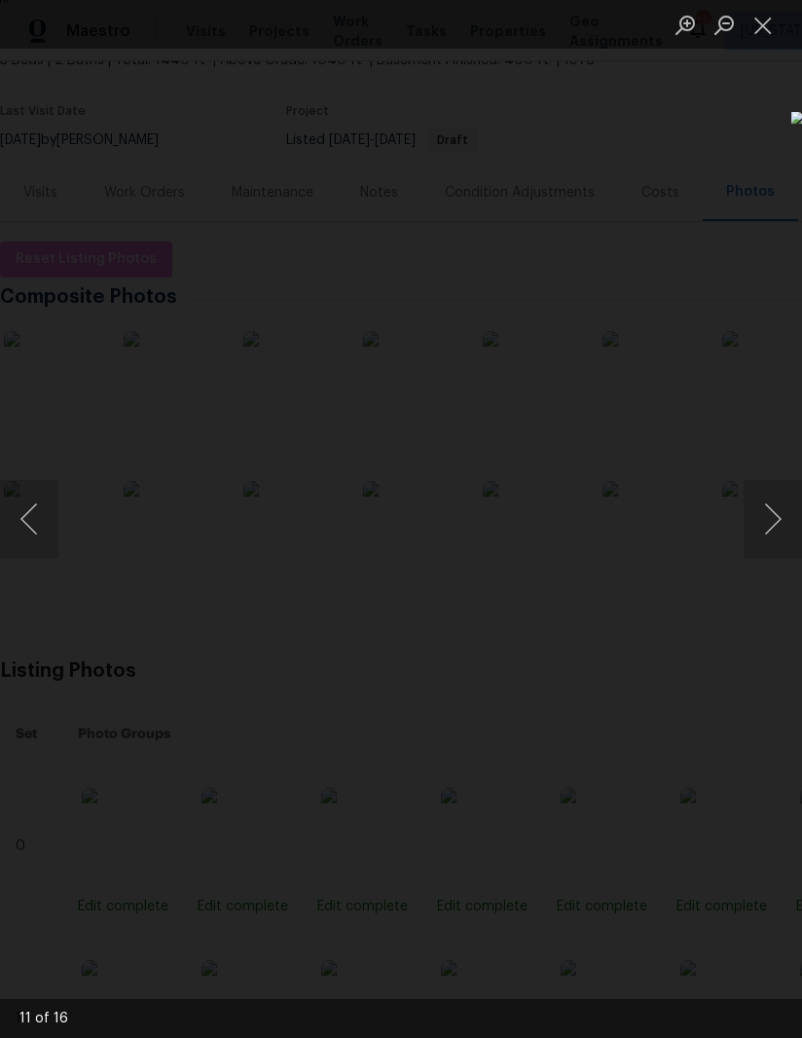
click at [749, 31] on button "Close lightbox" at bounding box center [763, 25] width 39 height 34
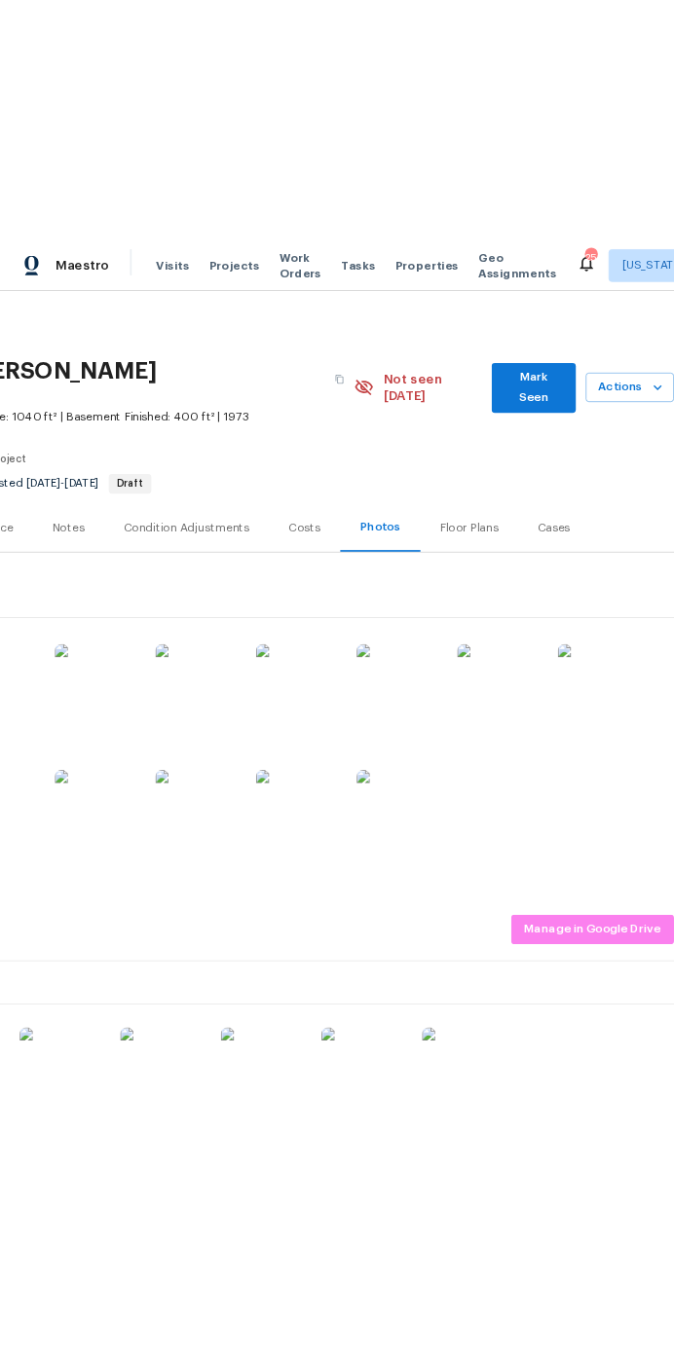
scroll to position [0, 298]
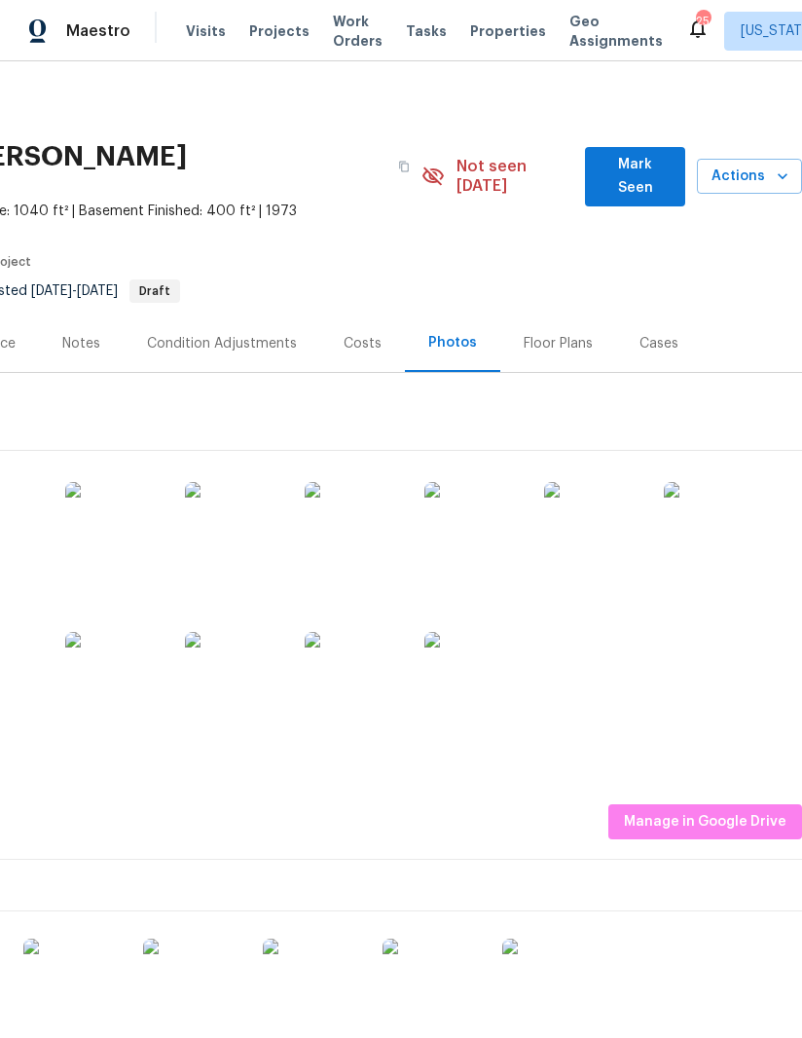
click at [714, 496] on img at bounding box center [712, 530] width 97 height 97
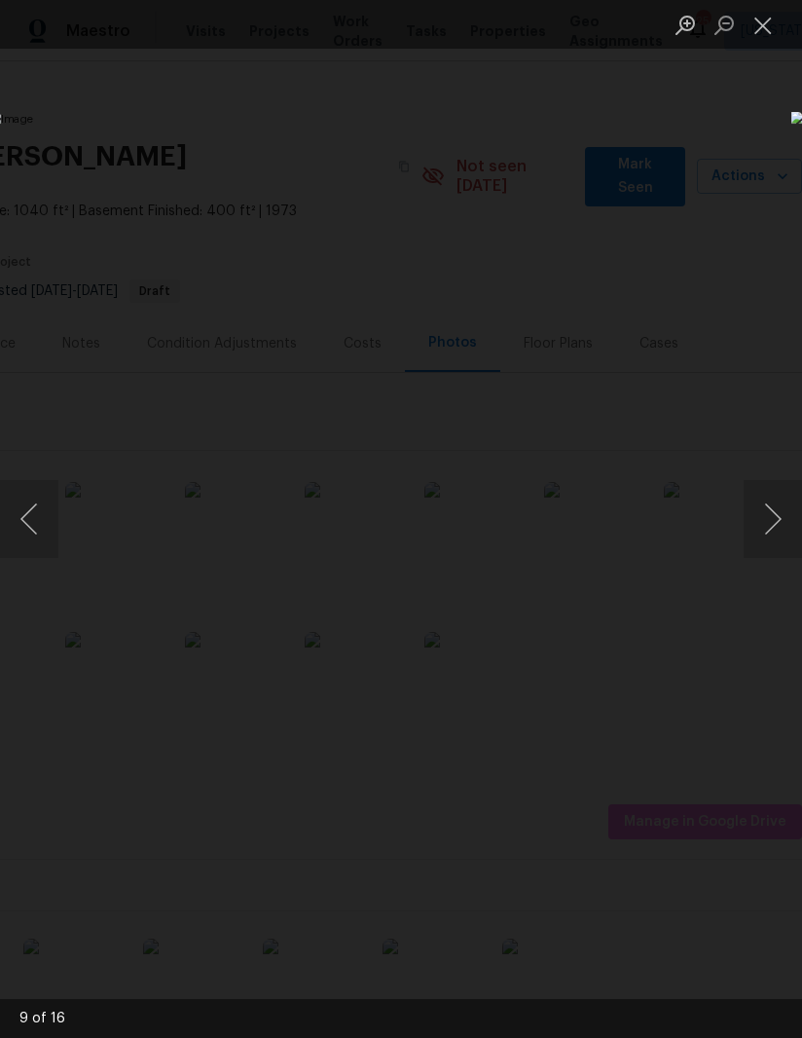
click at [762, 18] on button "Close lightbox" at bounding box center [763, 25] width 39 height 34
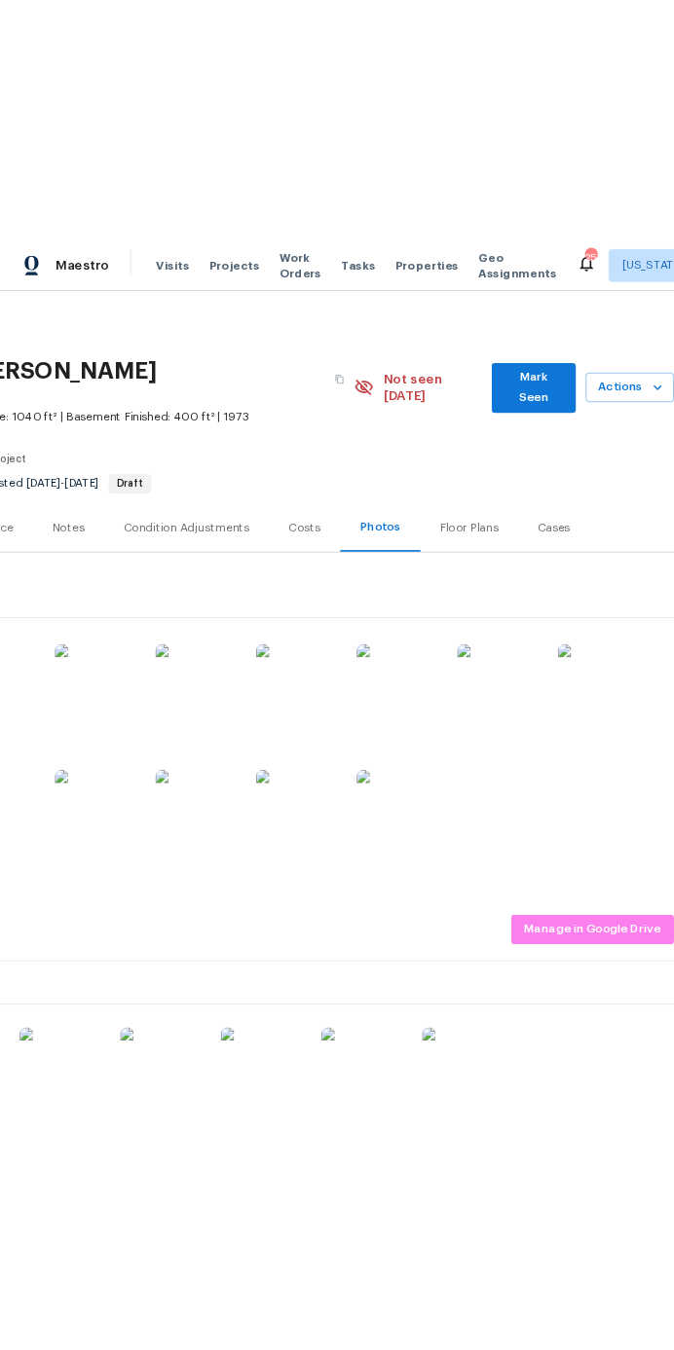
scroll to position [0, 0]
